Goal: Obtain resource: Download file/media

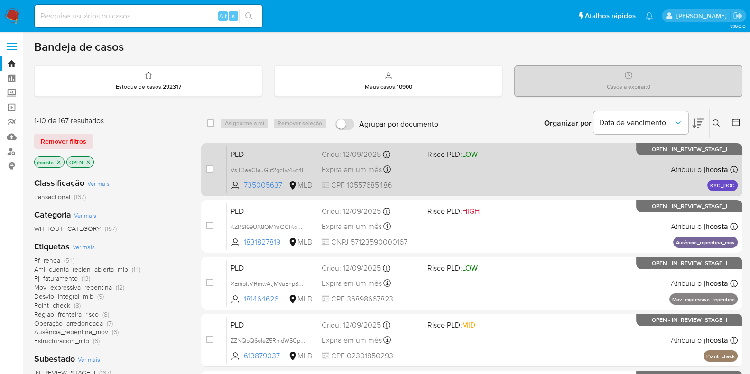
click at [478, 176] on div "PLD VsjL3aeC5iuGuf2gcTw45c4I 735005637 MLB Risco PLD: LOW Criou: 12/09/2025 Cri…" at bounding box center [482, 170] width 511 height 48
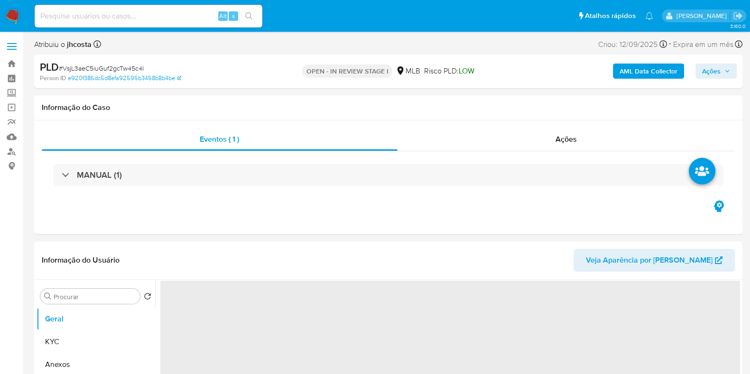
select select "10"
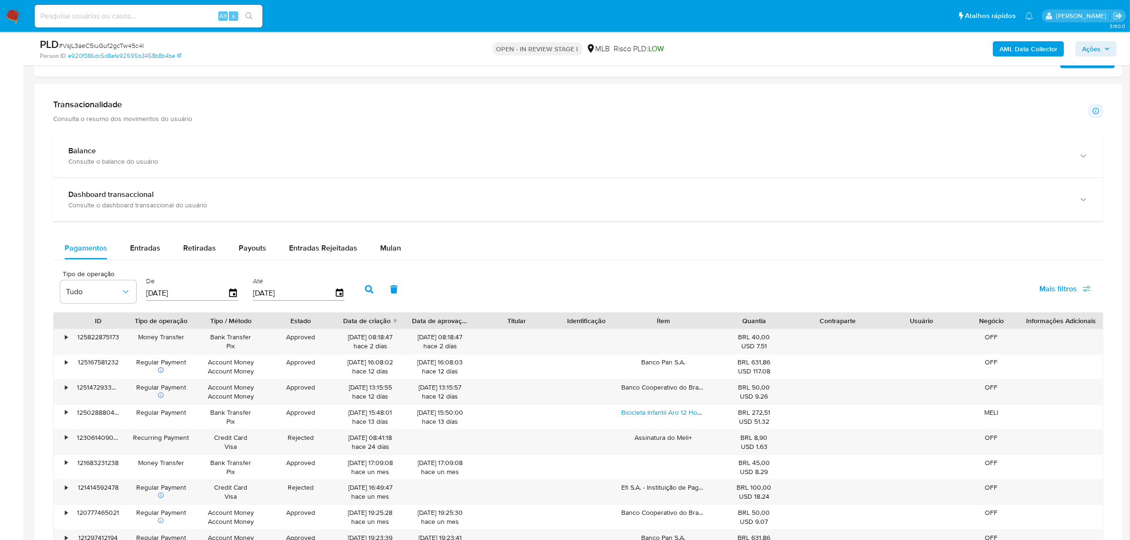
scroll to position [565, 0]
click at [371, 258] on button "Mulan" at bounding box center [391, 246] width 44 height 23
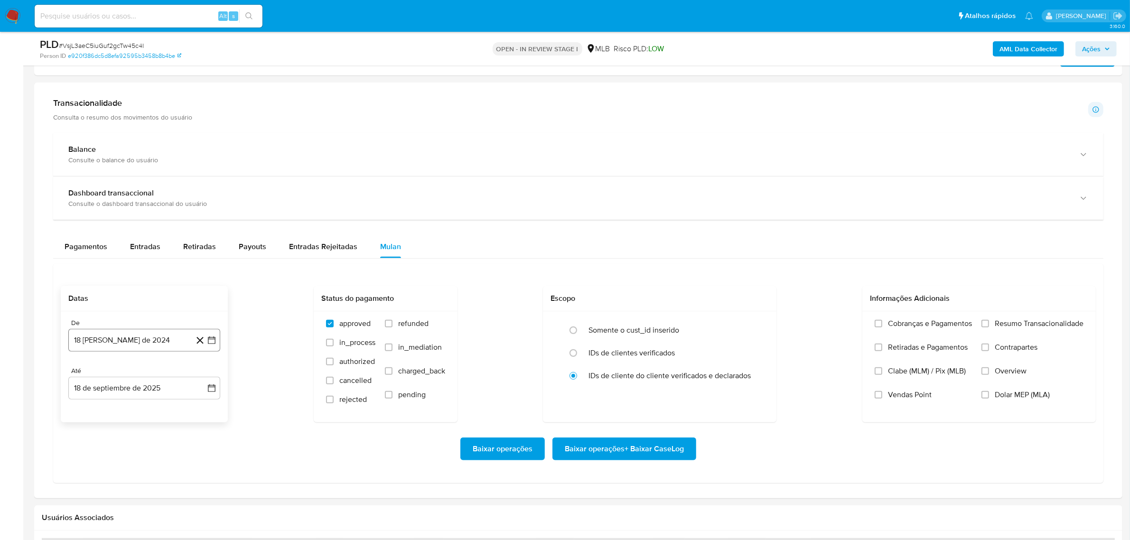
click at [159, 347] on button "18 [PERSON_NAME] de 2024" at bounding box center [144, 340] width 152 height 23
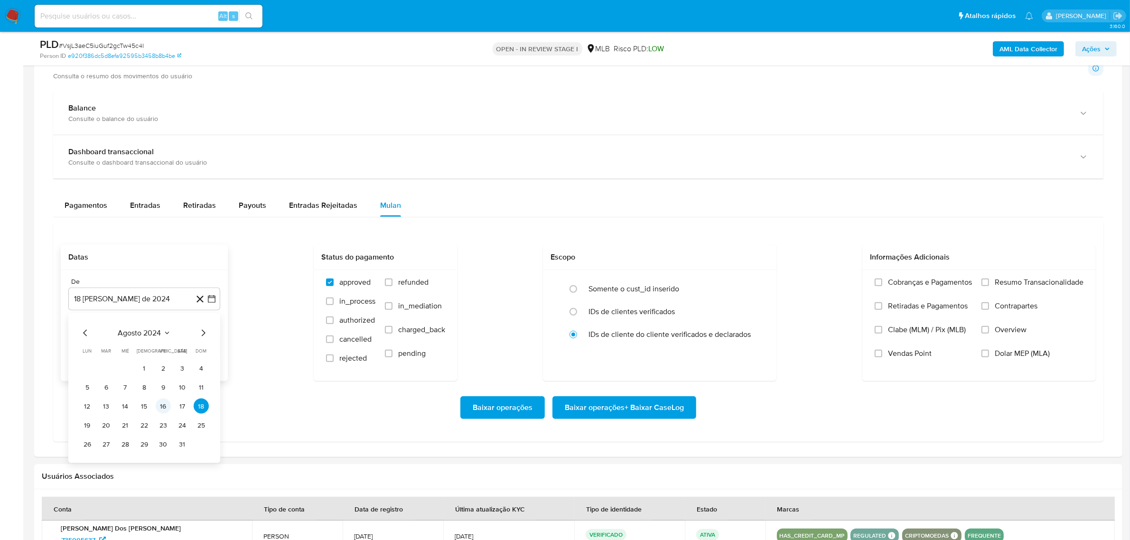
scroll to position [624, 0]
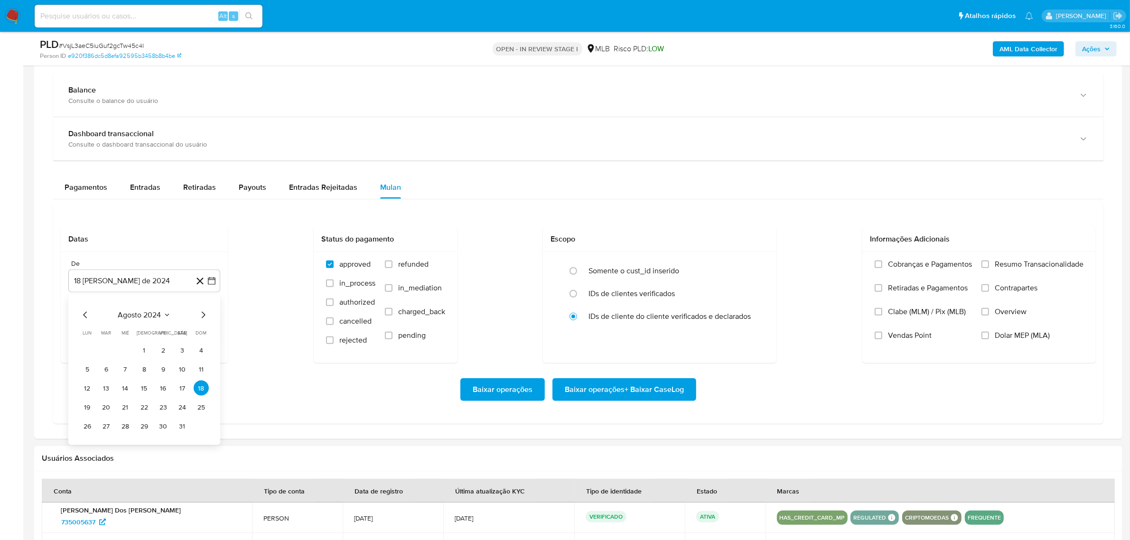
click at [262, 367] on div "Baixar operações Baixar operações + Baixar CaseLog" at bounding box center [578, 389] width 1035 height 53
click at [759, 266] on span "Resumo Transacionalidade" at bounding box center [1039, 264] width 89 height 9
click at [759, 266] on input "Resumo Transacionalidade" at bounding box center [985, 265] width 8 height 8
